Goal: Book appointment/travel/reservation

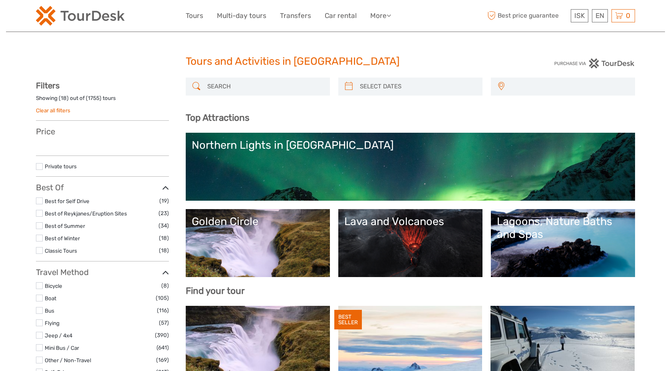
select select
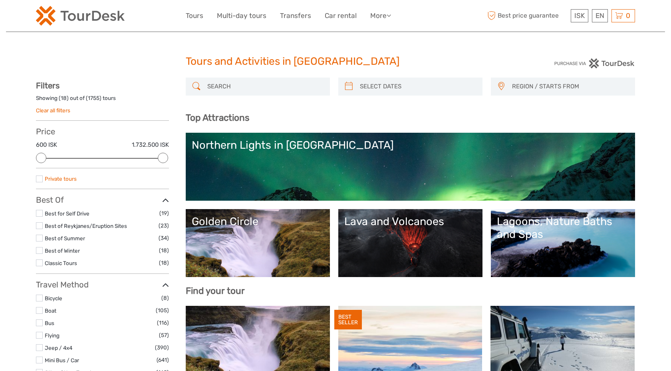
click at [72, 177] on link "Private tours" at bounding box center [61, 178] width 32 height 6
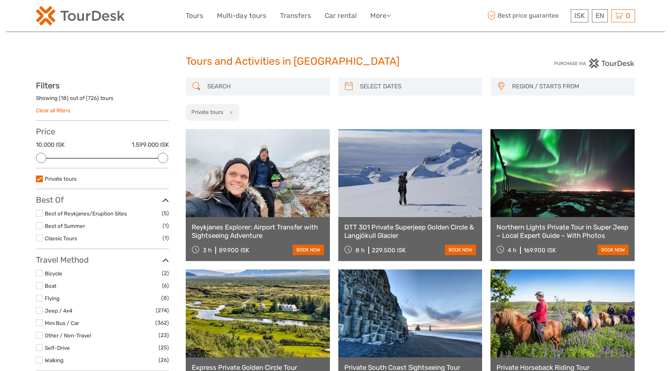
click at [303, 165] on link at bounding box center [258, 173] width 144 height 88
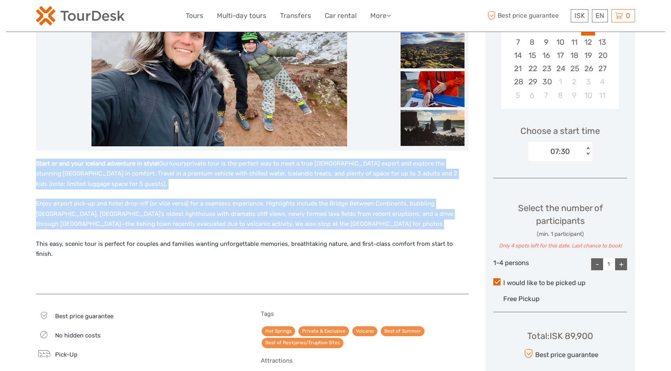
drag, startPoint x: 178, startPoint y: 158, endPoint x: 272, endPoint y: 257, distance: 136.5
click at [272, 257] on div "Start or end your Iceland adventure in style! Our luxury private tour is the pe…" at bounding box center [252, 223] width 433 height 144
click at [272, 257] on div "Start or end your Iceland adventure in style! Our luxury private tour is the pe…" at bounding box center [252, 222] width 433 height 127
drag, startPoint x: 272, startPoint y: 257, endPoint x: 212, endPoint y: 154, distance: 119.4
click at [213, 154] on div "Start or end your Iceland adventure in style! Our luxury private tour is the pe…" at bounding box center [252, 223] width 433 height 144
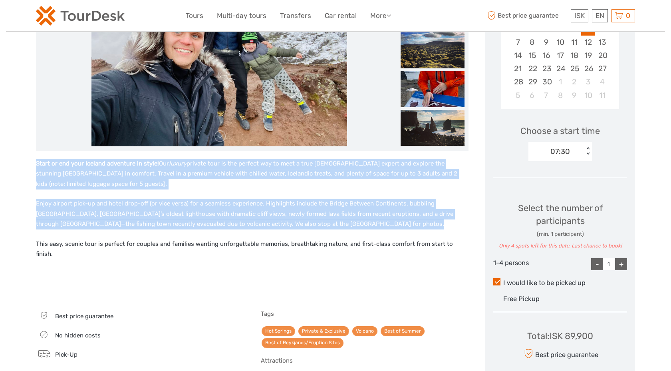
click at [212, 154] on div "Start or end your Iceland adventure in style! Our luxury private tour is the pe…" at bounding box center [252, 223] width 433 height 144
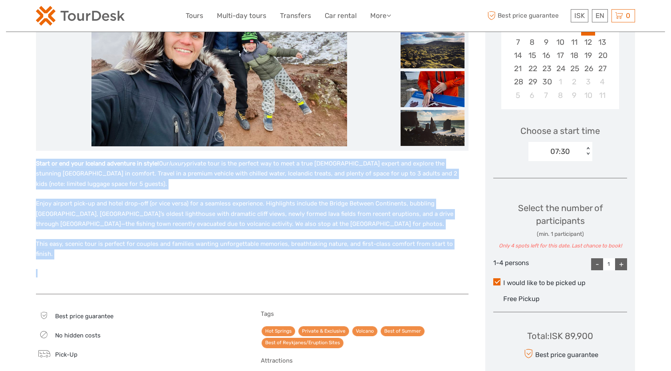
drag, startPoint x: 212, startPoint y: 154, endPoint x: 281, endPoint y: 255, distance: 121.7
click at [281, 255] on div "Start or end your Iceland adventure in style! Our luxury private tour is the pe…" at bounding box center [252, 223] width 433 height 144
click at [280, 254] on div "Start or end your Iceland adventure in style! Our luxury private tour is the pe…" at bounding box center [252, 222] width 433 height 127
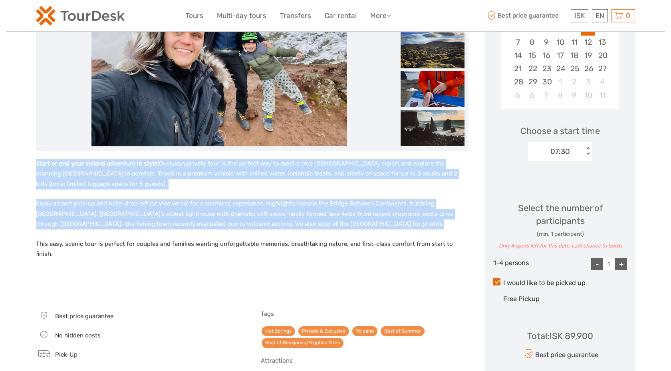
drag, startPoint x: 280, startPoint y: 254, endPoint x: 229, endPoint y: 155, distance: 111.7
click at [229, 156] on div "Start or end your Iceland adventure in style! Our luxury private tour is the pe…" at bounding box center [252, 223] width 433 height 144
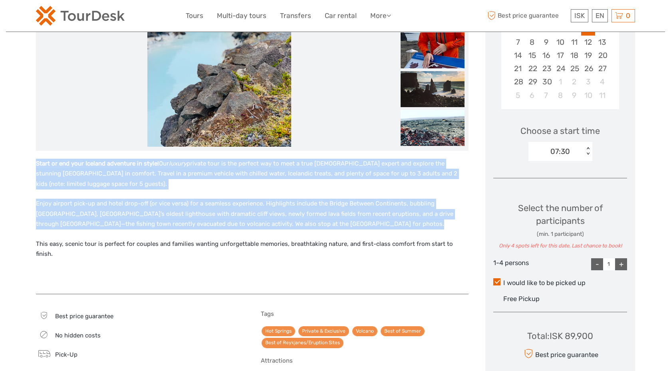
click at [229, 155] on div "Start or end your Iceland adventure in style! Our luxury private tour is the pe…" at bounding box center [252, 223] width 433 height 144
drag, startPoint x: 229, startPoint y: 155, endPoint x: 285, endPoint y: 249, distance: 110.2
click at [285, 249] on div "Start or end your Iceland adventure in style! Our luxury private tour is the pe…" at bounding box center [252, 223] width 433 height 144
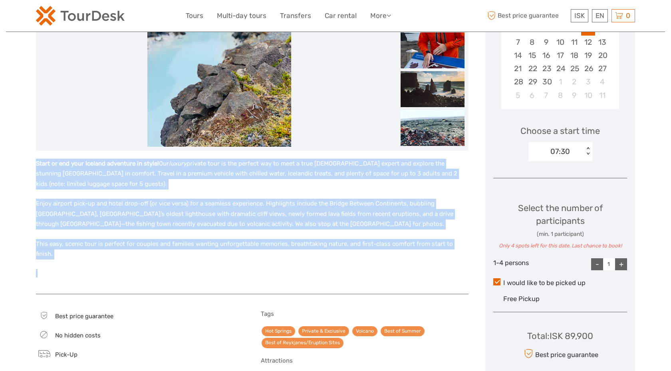
click at [285, 250] on div "Start or end your Iceland adventure in style! Our luxury private tour is the pe…" at bounding box center [252, 222] width 433 height 127
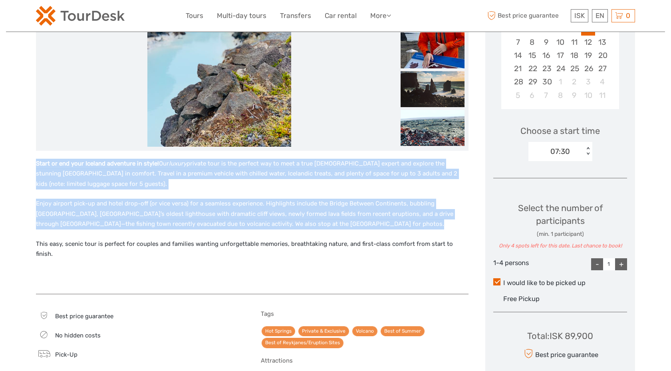
drag, startPoint x: 285, startPoint y: 250, endPoint x: 226, endPoint y: 148, distance: 117.8
click at [226, 148] on div at bounding box center [252, 221] width 433 height 540
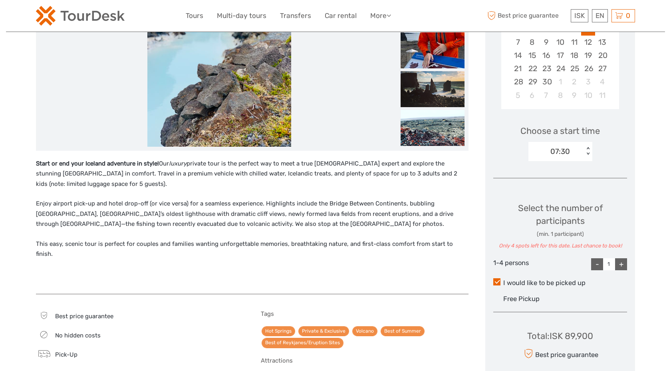
click at [226, 149] on div at bounding box center [252, 51] width 433 height 200
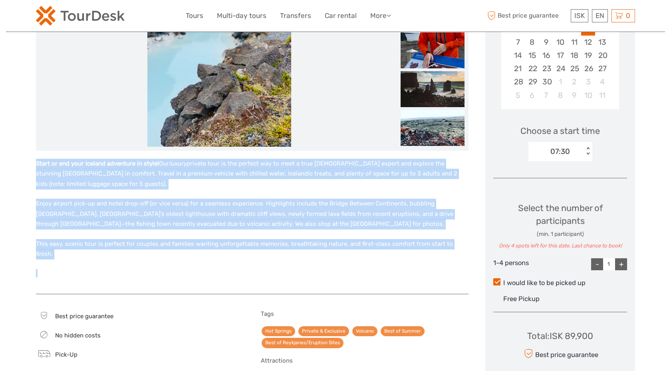
drag, startPoint x: 226, startPoint y: 149, endPoint x: 291, endPoint y: 258, distance: 127.2
click at [291, 259] on div at bounding box center [252, 221] width 433 height 540
click at [291, 258] on div "Start or end your Iceland adventure in style! Our luxury private tour is the pe…" at bounding box center [252, 222] width 433 height 127
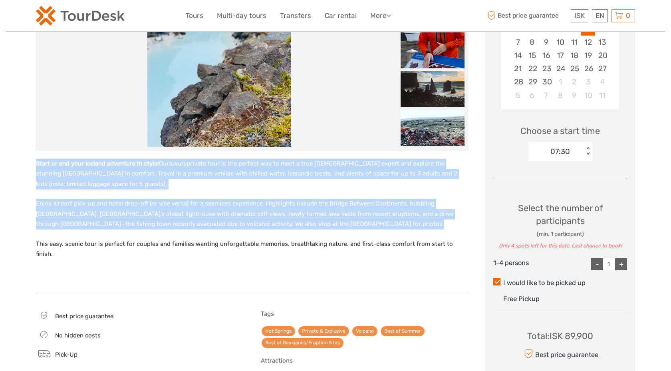
drag, startPoint x: 291, startPoint y: 258, endPoint x: 236, endPoint y: 157, distance: 114.8
click at [236, 157] on div "Start or end your Iceland adventure in style! Our luxury private tour is the pe…" at bounding box center [252, 223] width 433 height 144
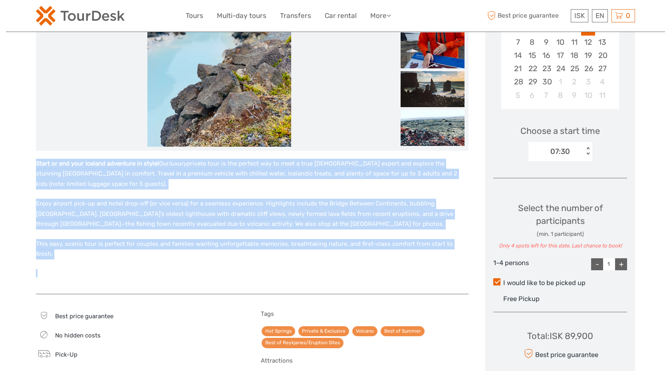
drag, startPoint x: 236, startPoint y: 157, endPoint x: 294, endPoint y: 258, distance: 116.3
click at [294, 258] on div "Start or end your Iceland adventure in style! Our luxury private tour is the pe…" at bounding box center [252, 223] width 433 height 144
click at [294, 258] on div "Start or end your Iceland adventure in style! Our luxury private tour is the pe…" at bounding box center [252, 222] width 433 height 127
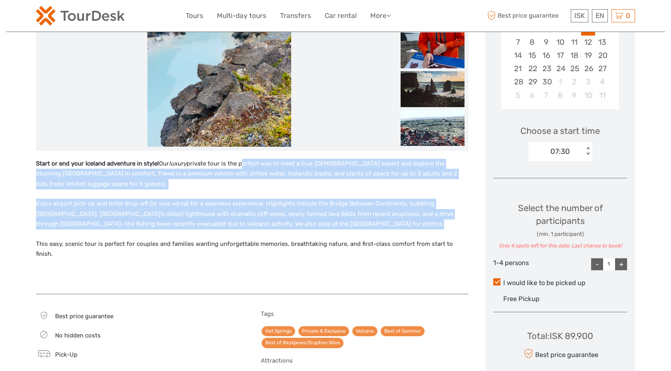
drag, startPoint x: 294, startPoint y: 258, endPoint x: 240, endPoint y: 159, distance: 112.3
click at [240, 159] on div "Start or end your Iceland adventure in style! Our luxury private tour is the pe…" at bounding box center [252, 222] width 433 height 127
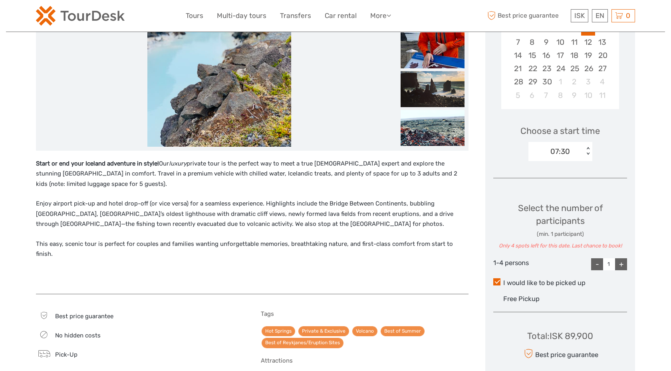
click at [240, 156] on div "Start or end your Iceland adventure in style! Our luxury private tour is the pe…" at bounding box center [252, 223] width 433 height 144
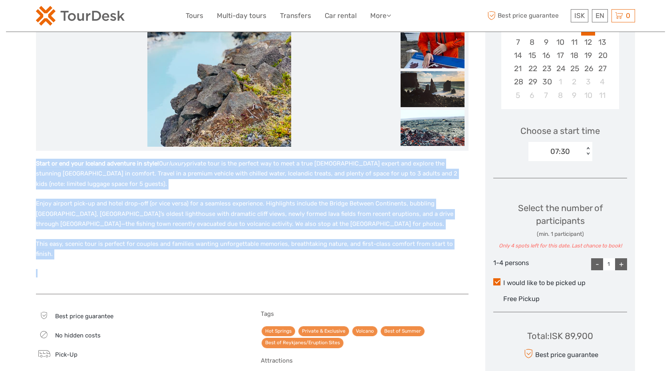
drag, startPoint x: 240, startPoint y: 156, endPoint x: 297, endPoint y: 257, distance: 115.4
click at [297, 257] on div "Start or end your Iceland adventure in style! Our luxury private tour is the pe…" at bounding box center [252, 223] width 433 height 144
click at [297, 257] on div "Start or end your Iceland adventure in style! Our luxury private tour is the pe…" at bounding box center [252, 222] width 433 height 127
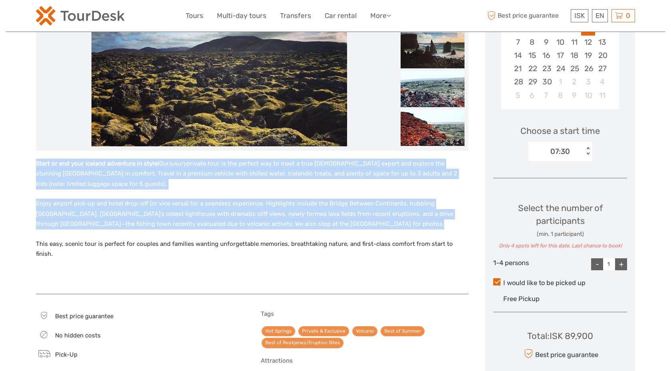
drag, startPoint x: 297, startPoint y: 257, endPoint x: 242, endPoint y: 155, distance: 115.7
click at [242, 155] on div "Start or end your Iceland adventure in style! Our luxury private tour is the pe…" at bounding box center [252, 223] width 433 height 144
click at [242, 154] on div "Start or end your Iceland adventure in style! Our luxury private tour is the pe…" at bounding box center [252, 223] width 433 height 144
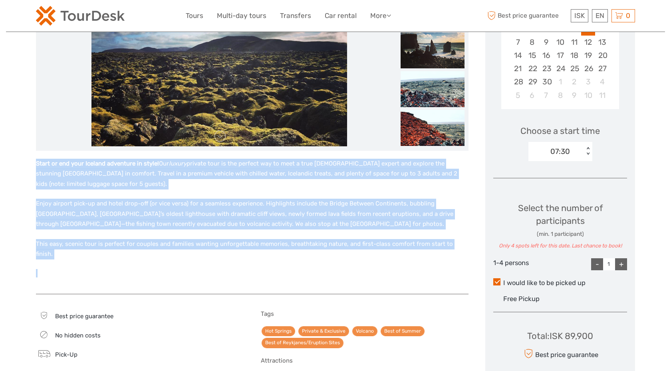
drag, startPoint x: 242, startPoint y: 154, endPoint x: 302, endPoint y: 259, distance: 120.7
click at [302, 259] on div "Start or end your Iceland adventure in style! Our luxury private tour is the pe…" at bounding box center [252, 223] width 433 height 144
click at [303, 259] on div "Start or end your Iceland adventure in style! Our luxury private tour is the pe…" at bounding box center [252, 222] width 433 height 127
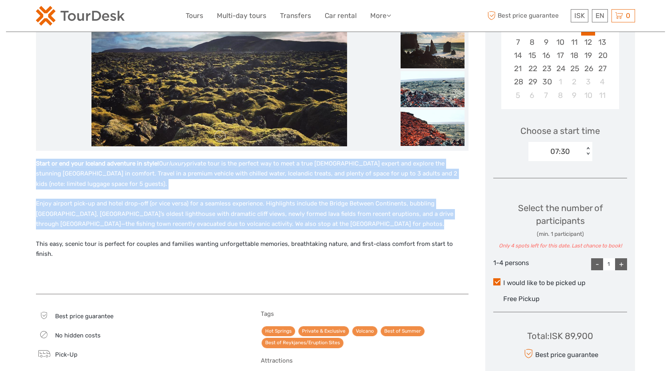
drag, startPoint x: 303, startPoint y: 259, endPoint x: 250, endPoint y: 155, distance: 116.7
click at [251, 156] on div "Start or end your Iceland adventure in style! Our luxury private tour is the pe…" at bounding box center [252, 223] width 433 height 144
click at [250, 155] on div "Start or end your Iceland adventure in style! Our luxury private tour is the pe…" at bounding box center [252, 223] width 433 height 144
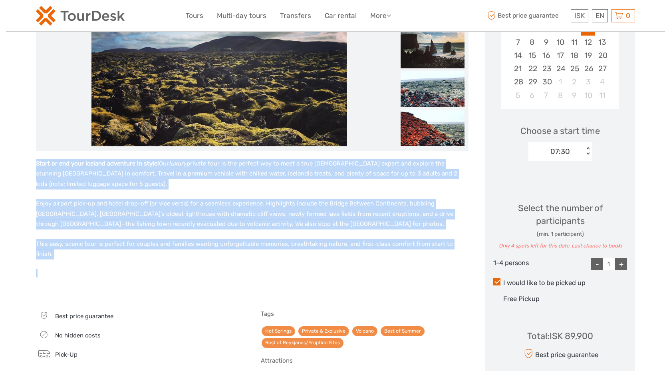
drag, startPoint x: 250, startPoint y: 155, endPoint x: 309, endPoint y: 258, distance: 118.0
click at [309, 258] on div "Start or end your Iceland adventure in style! Our luxury private tour is the pe…" at bounding box center [252, 223] width 433 height 144
click at [309, 258] on div "Start or end your Iceland adventure in style! Our luxury private tour is the pe…" at bounding box center [252, 222] width 433 height 127
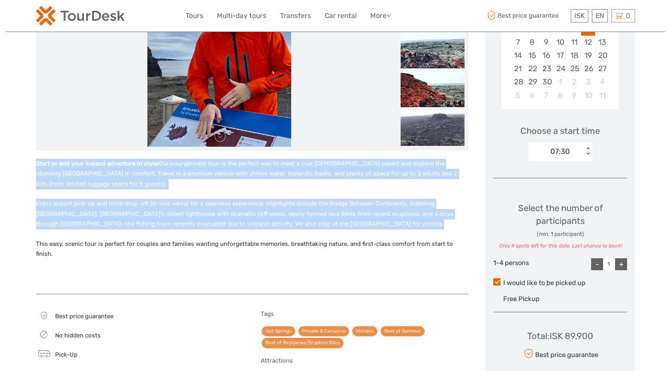
drag, startPoint x: 309, startPoint y: 258, endPoint x: 251, endPoint y: 147, distance: 124.8
click at [251, 147] on div at bounding box center [252, 221] width 433 height 540
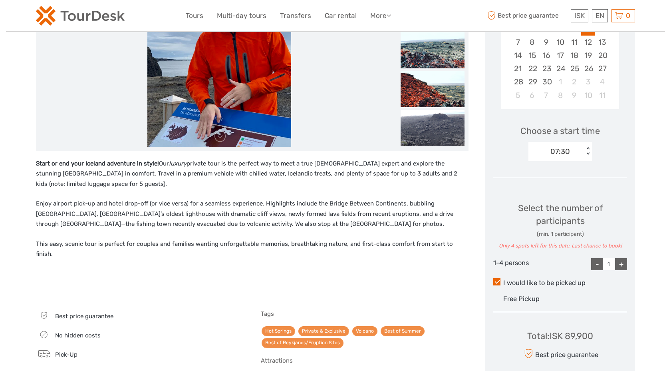
click at [251, 147] on div at bounding box center [252, 51] width 433 height 200
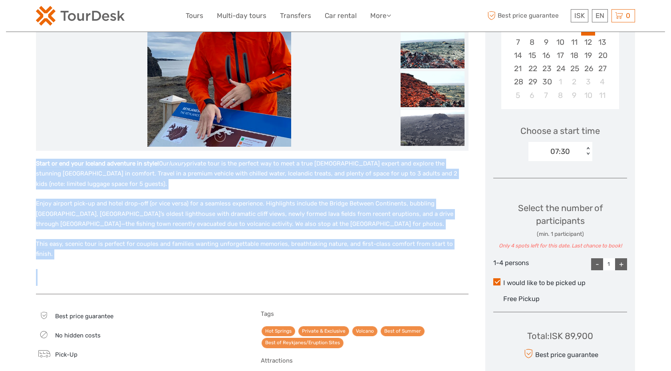
drag, startPoint x: 251, startPoint y: 147, endPoint x: 318, endPoint y: 267, distance: 137.4
click at [318, 267] on div at bounding box center [252, 221] width 433 height 540
click at [318, 268] on div "Start or end your Iceland adventure in style! Our luxury private tour is the pe…" at bounding box center [252, 222] width 433 height 127
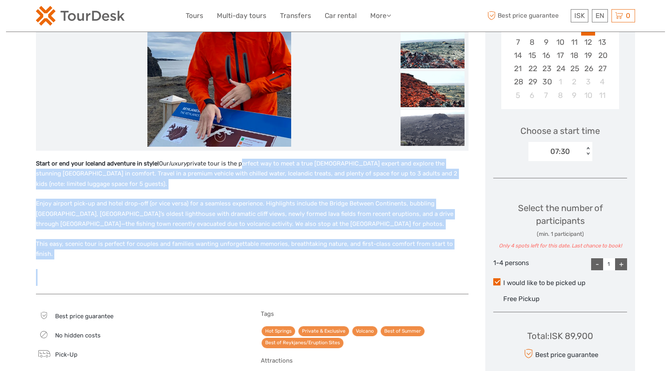
drag, startPoint x: 318, startPoint y: 268, endPoint x: 255, endPoint y: 154, distance: 129.7
click at [256, 155] on div "Start or end your Iceland adventure in style! Our luxury private tour is the pe…" at bounding box center [252, 223] width 433 height 144
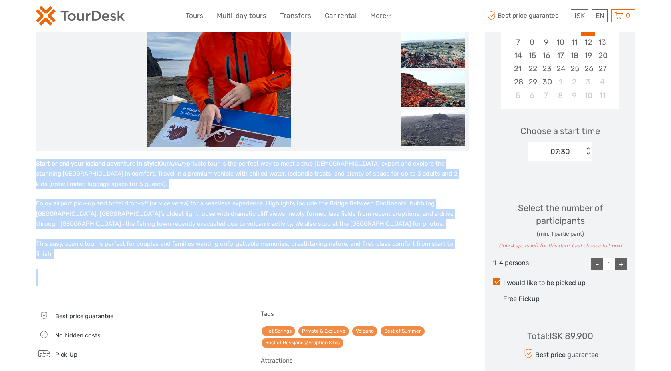
click at [255, 154] on div "Start or end your Iceland adventure in style! Our luxury private tour is the pe…" at bounding box center [252, 223] width 433 height 144
drag, startPoint x: 255, startPoint y: 154, endPoint x: 319, endPoint y: 287, distance: 146.6
click at [319, 287] on div at bounding box center [252, 221] width 433 height 540
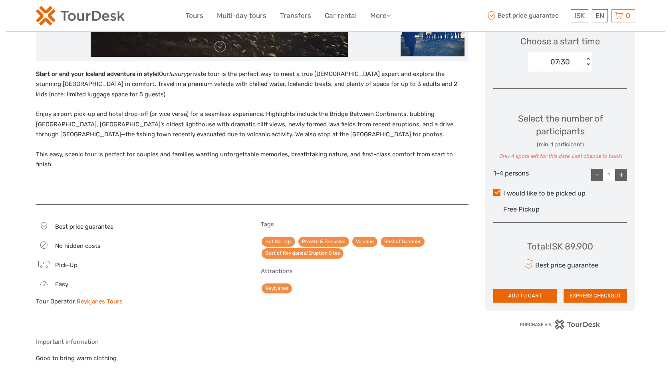
scroll to position [262, 0]
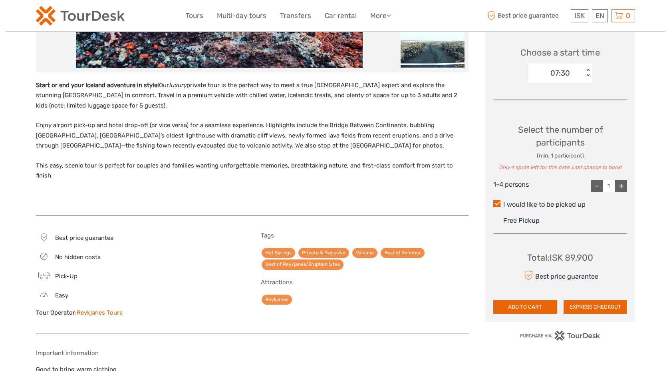
click at [619, 184] on div "+" at bounding box center [621, 186] width 12 height 12
click at [621, 185] on div "+" at bounding box center [621, 186] width 12 height 12
click at [603, 184] on div "-" at bounding box center [597, 186] width 12 height 12
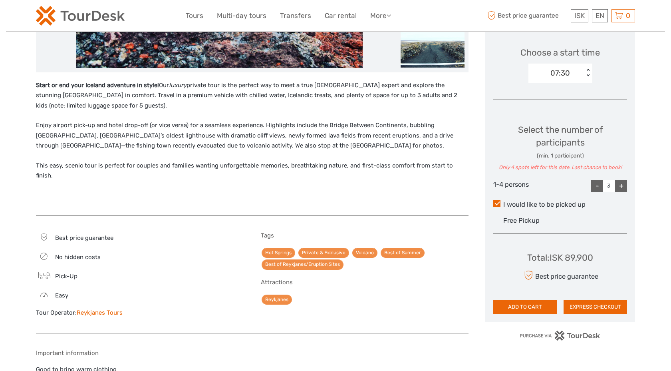
click at [603, 184] on div "-" at bounding box center [597, 186] width 12 height 12
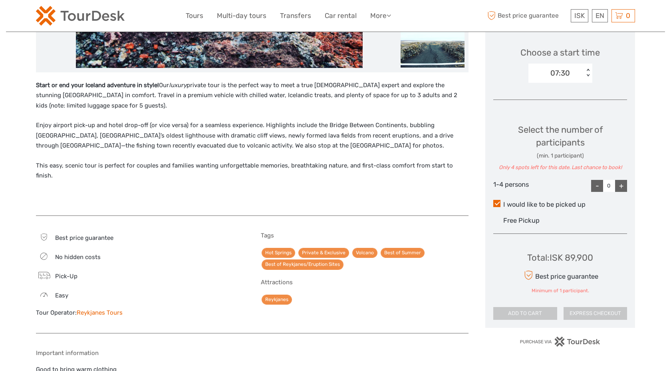
click at [623, 189] on div "+" at bounding box center [621, 186] width 12 height 12
type input "1"
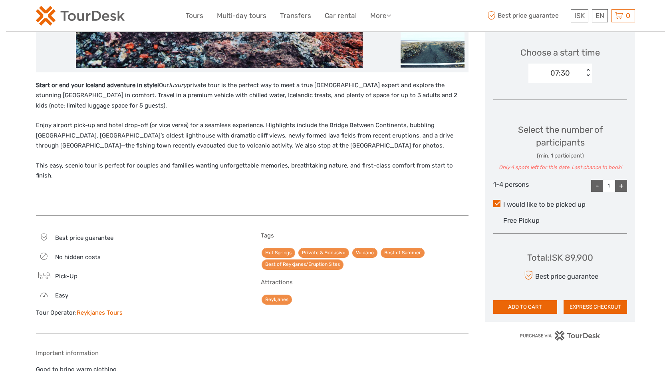
click at [635, 240] on div "Choose Date of Travel Next Month September 2025 Su Mo Tu We Th Fr Sa 31 1 2 3 4…" at bounding box center [561, 97] width 150 height 449
click at [583, 309] on button "EXPRESS CHECKOUT" at bounding box center [596, 307] width 64 height 14
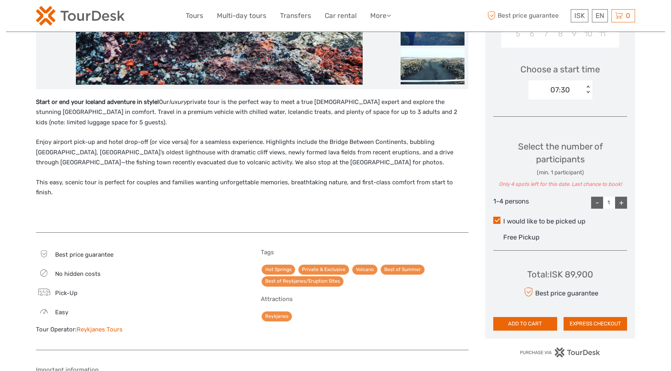
scroll to position [239, 0]
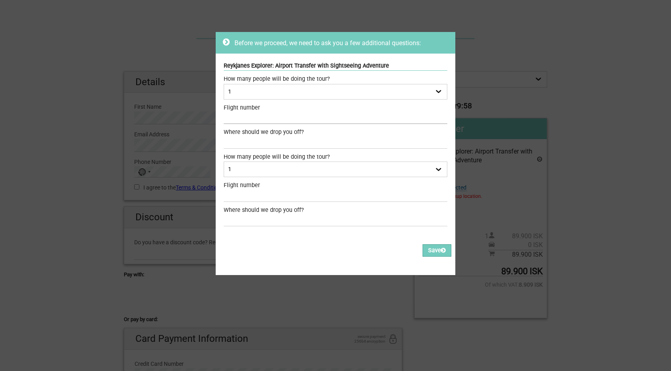
click at [341, 112] on input "text" at bounding box center [336, 118] width 224 height 12
click at [333, 102] on div "How many people will be doing the tour? 1 2 3 4 Required Flight number Required…" at bounding box center [336, 150] width 224 height 151
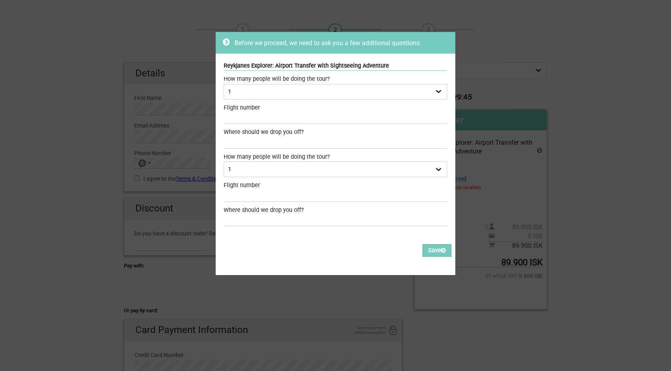
scroll to position [7, 0]
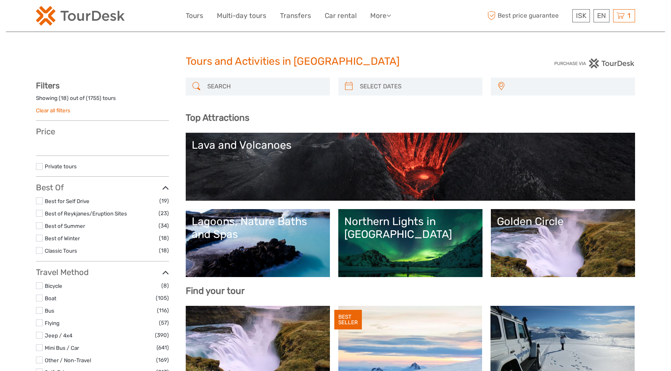
select select
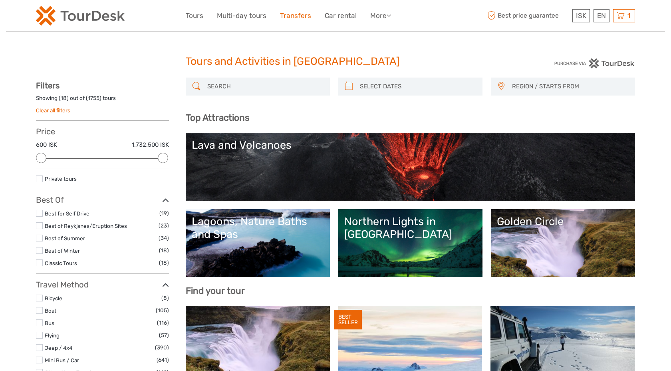
click at [298, 16] on link "Transfers" at bounding box center [295, 16] width 31 height 12
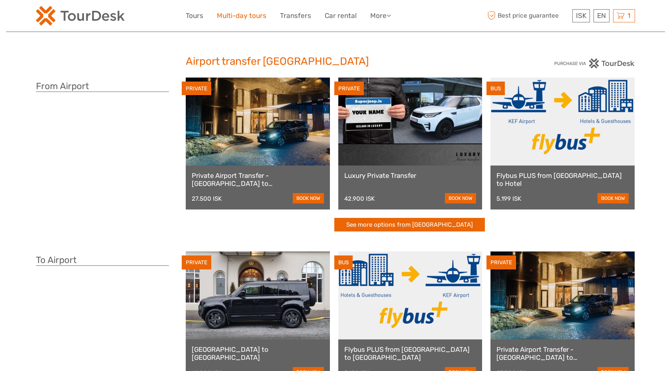
click at [239, 18] on link "Multi-day tours" at bounding box center [242, 16] width 50 height 12
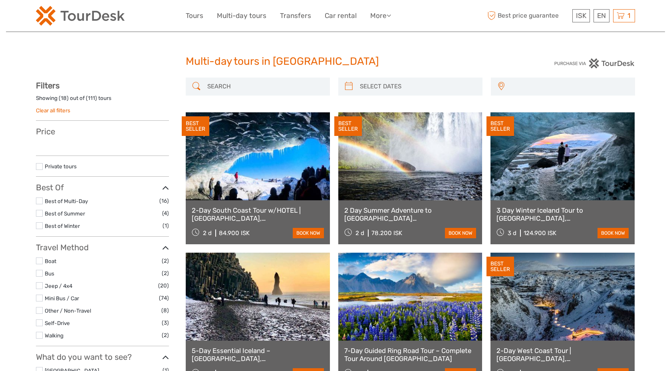
select select
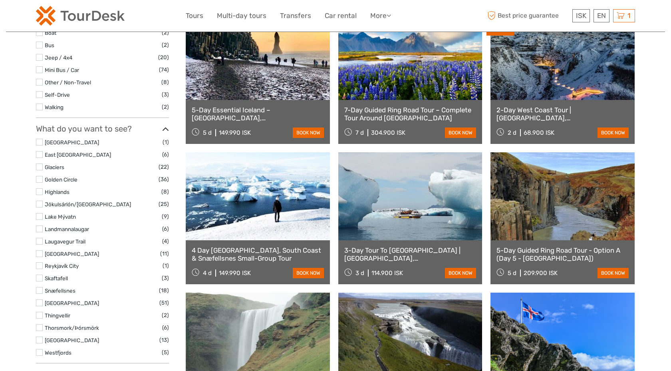
scroll to position [250, 0]
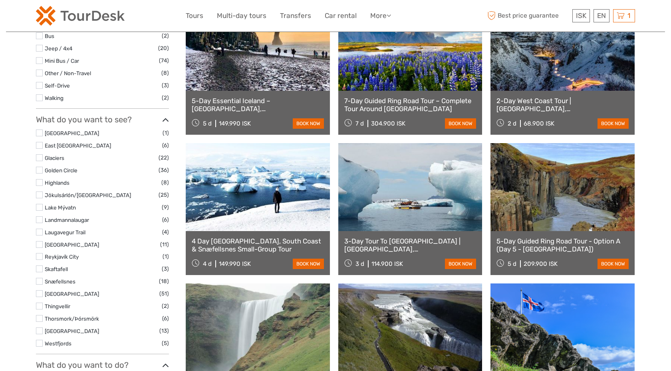
click at [433, 205] on link at bounding box center [411, 187] width 144 height 88
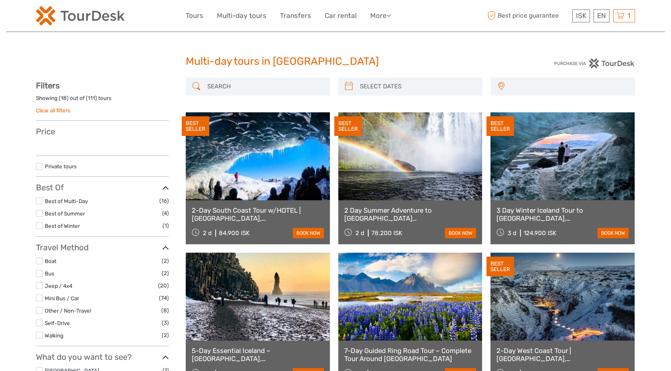
select select
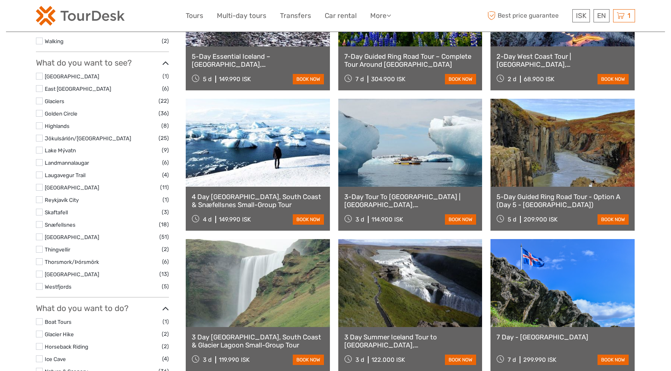
select select
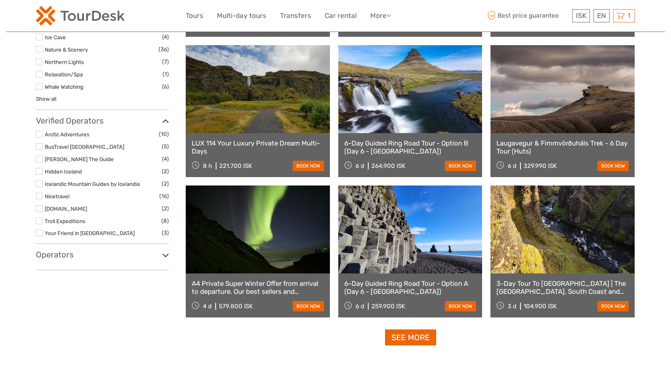
scroll to position [632, 0]
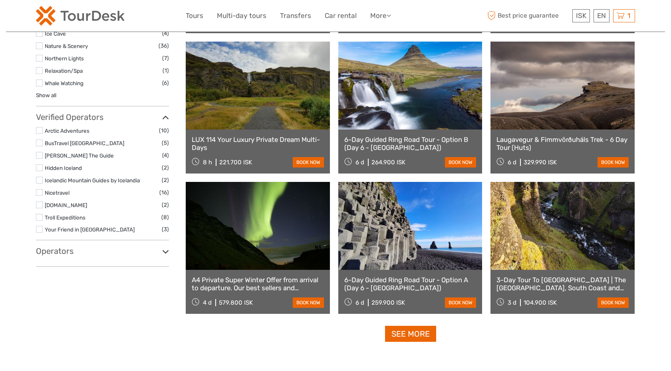
click at [414, 338] on link "See more" at bounding box center [410, 334] width 51 height 16
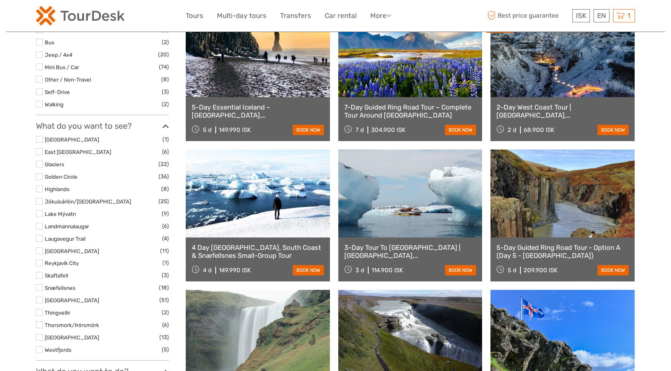
scroll to position [0, 0]
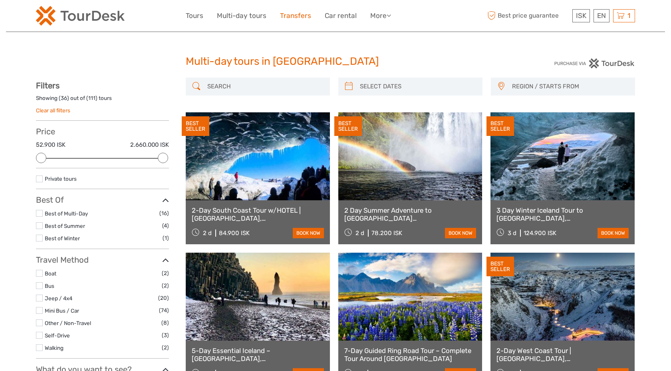
click at [299, 16] on link "Transfers" at bounding box center [295, 16] width 31 height 12
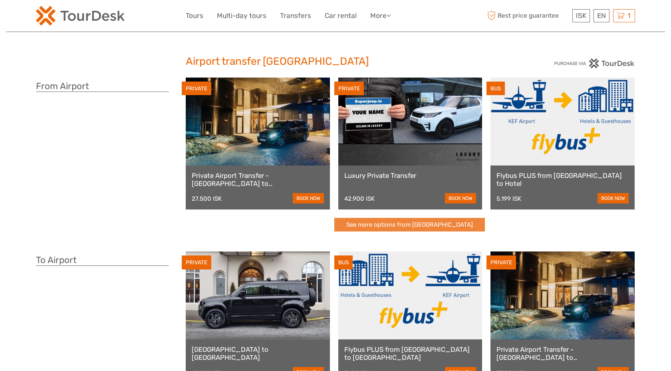
click at [456, 228] on link "See more options from Keflavík airport" at bounding box center [410, 225] width 151 height 14
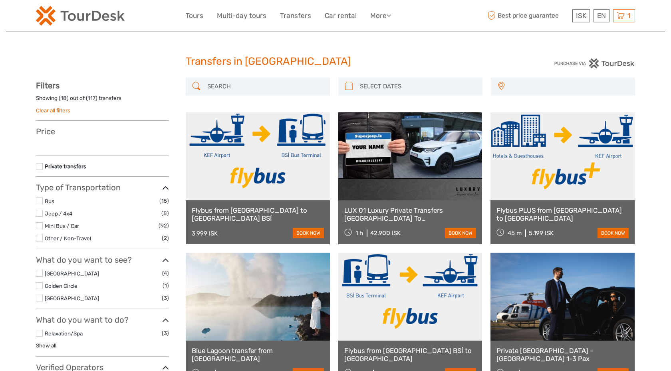
select select
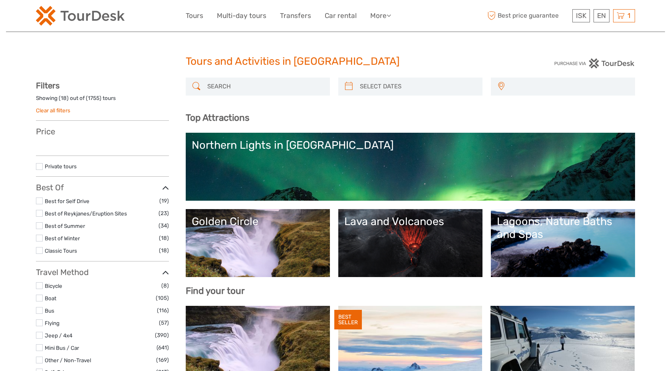
select select
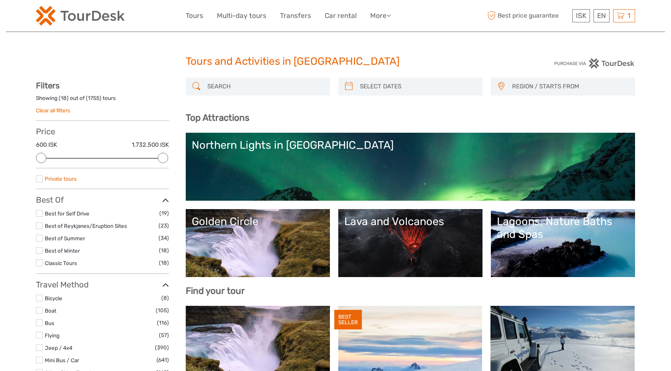
click at [66, 175] on link "Private tours" at bounding box center [61, 178] width 32 height 6
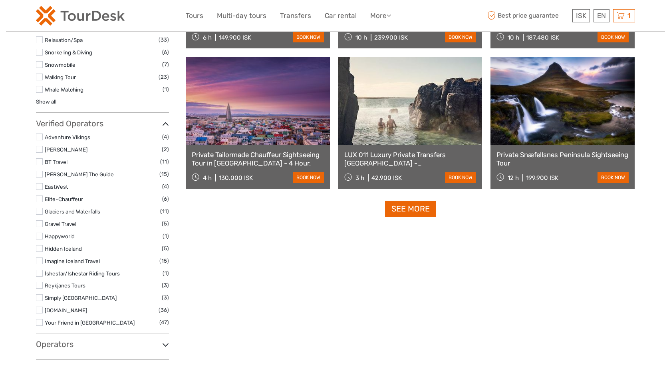
scroll to position [795, 0]
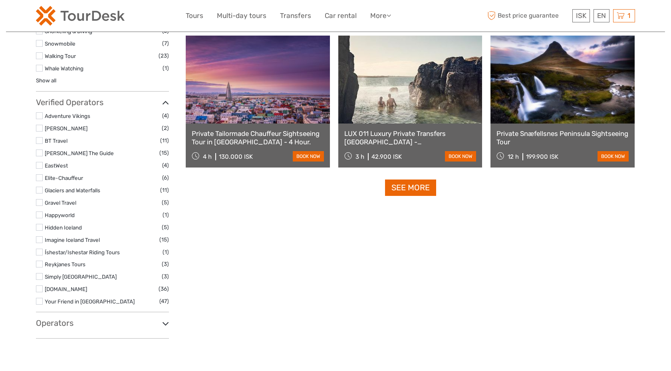
click at [160, 325] on h3 "Operators" at bounding box center [102, 323] width 133 height 10
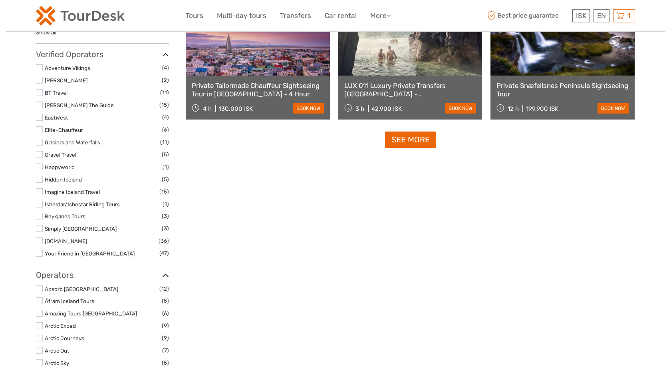
scroll to position [846, 0]
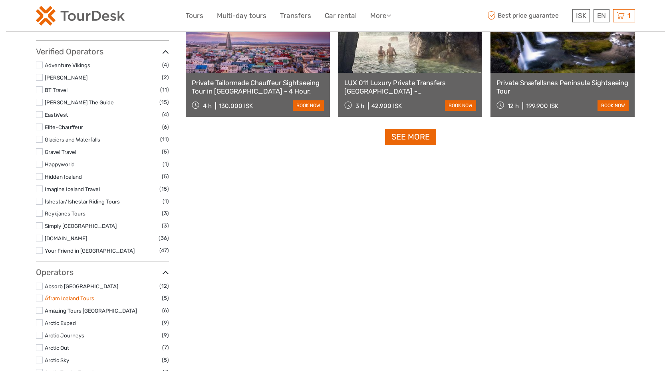
click at [68, 299] on link "Áfram Iceland Tours" at bounding box center [70, 298] width 50 height 6
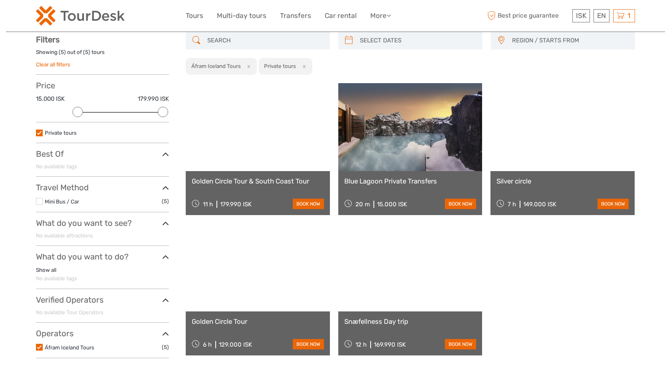
scroll to position [45, 0]
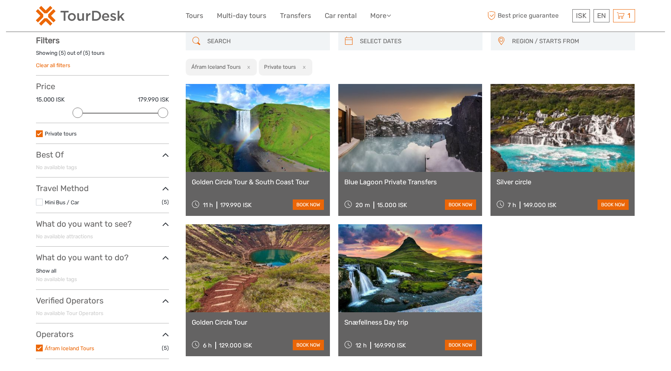
click at [71, 350] on link "Áfram Iceland Tours" at bounding box center [70, 348] width 50 height 6
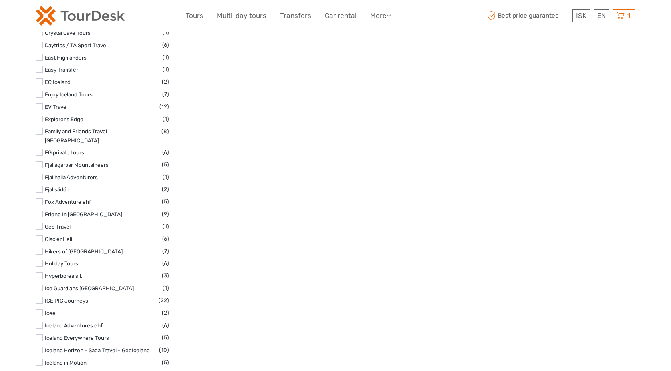
scroll to position [1306, 0]
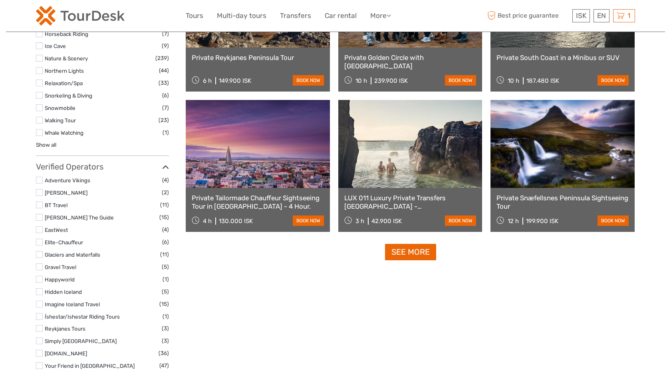
scroll to position [765, 0]
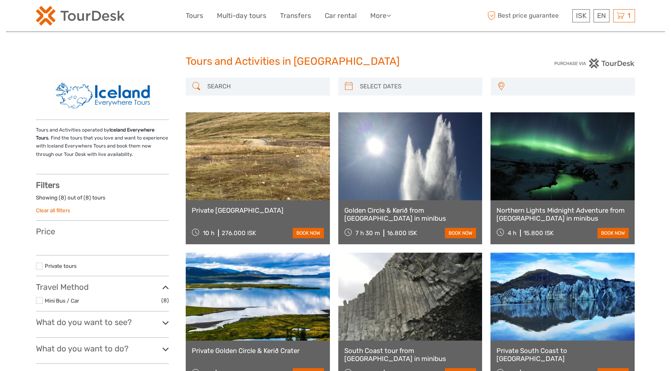
select select
